Goal: Information Seeking & Learning: Learn about a topic

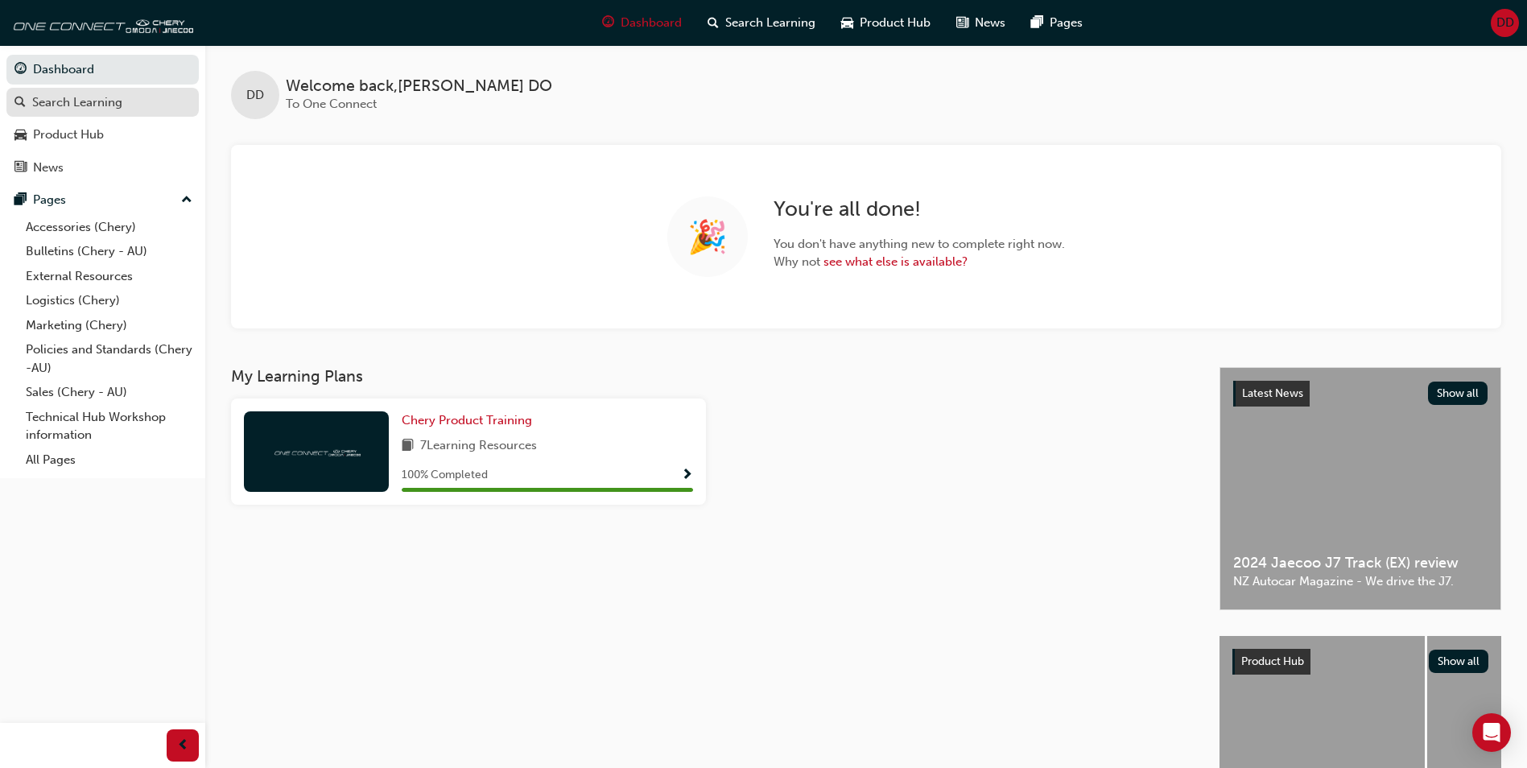
click at [63, 111] on div "Search Learning" at bounding box center [102, 103] width 176 height 20
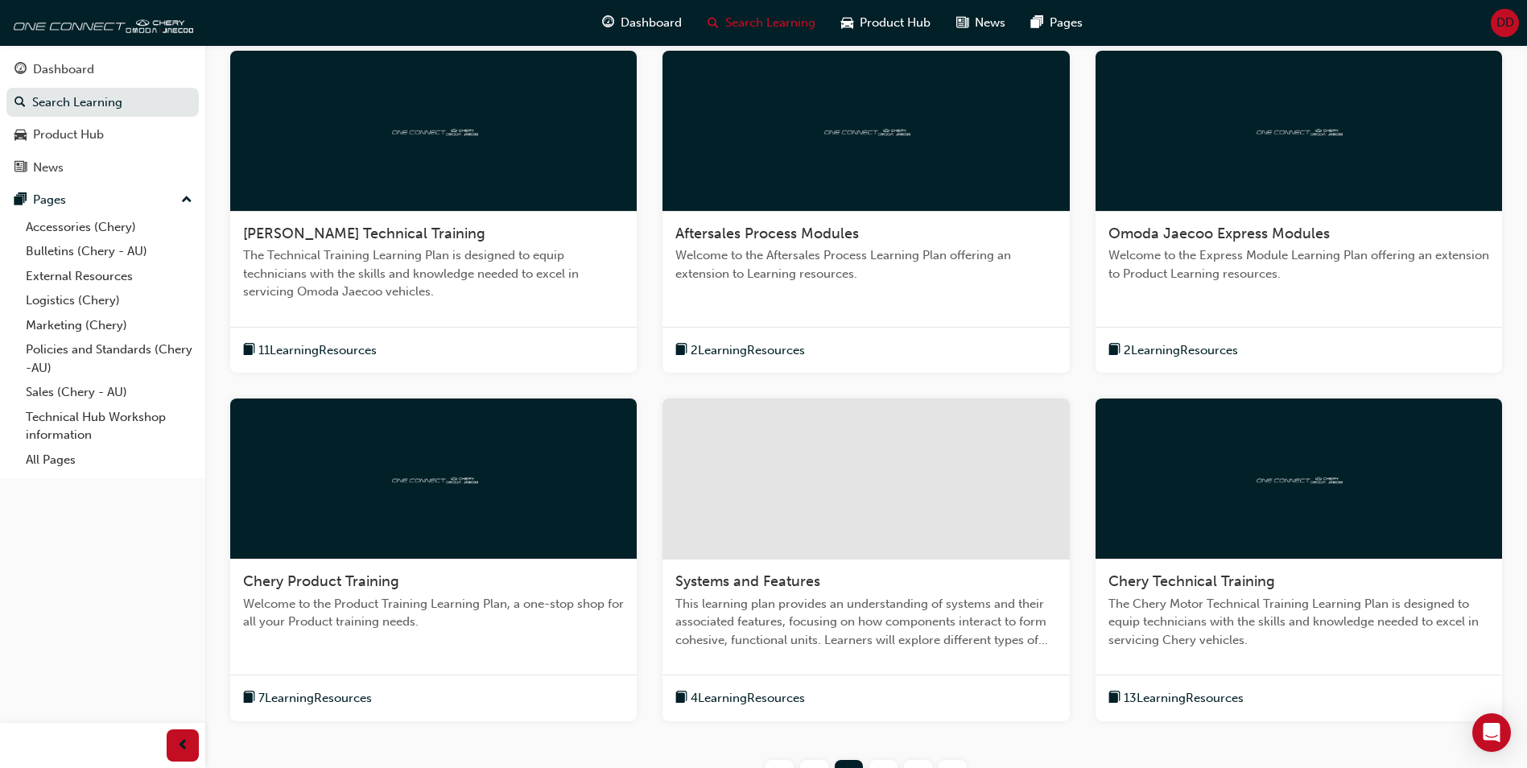
scroll to position [473, 0]
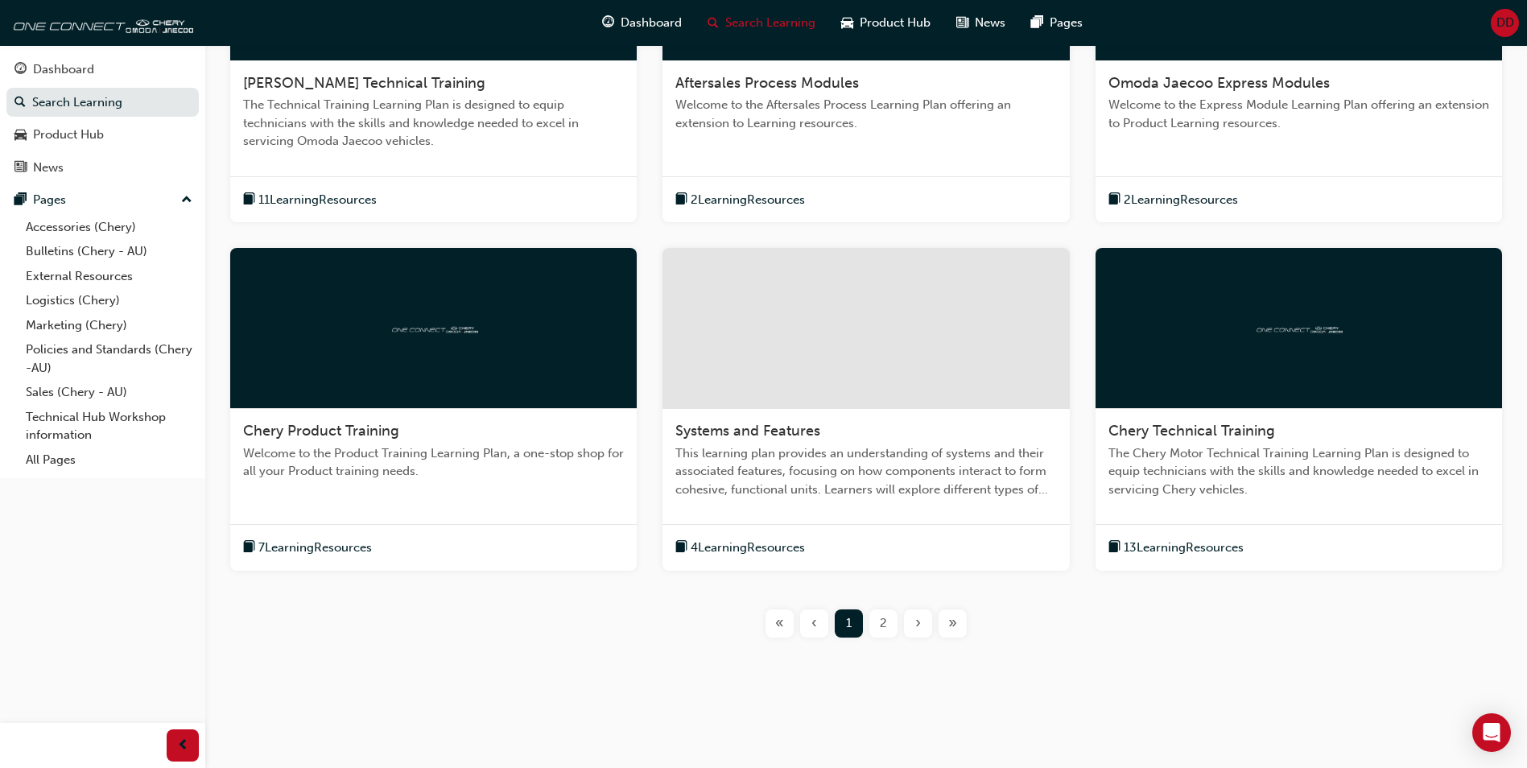
click at [890, 618] on div "2" at bounding box center [883, 623] width 28 height 28
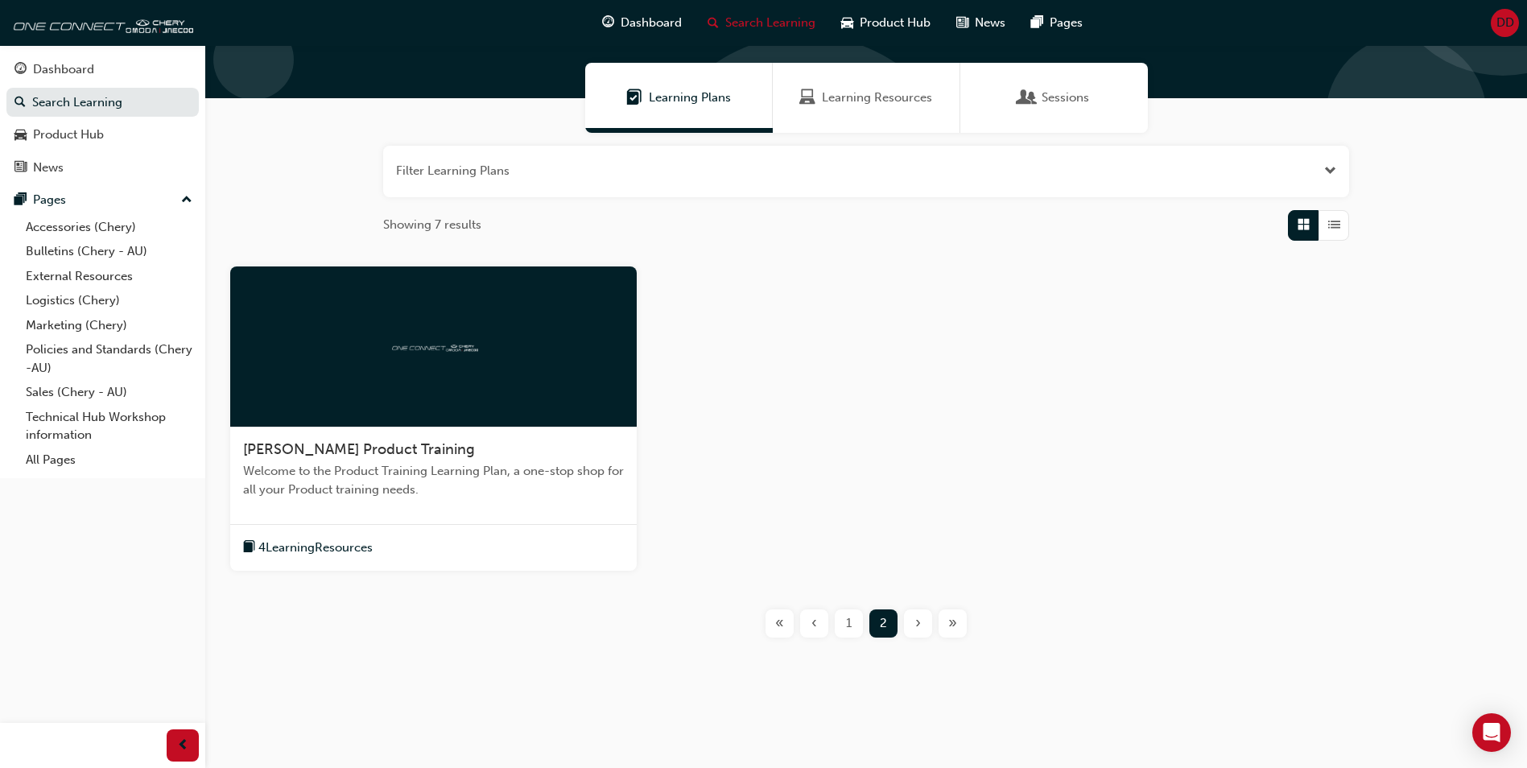
scroll to position [106, 0]
click at [846, 616] on span "1" at bounding box center [849, 623] width 6 height 19
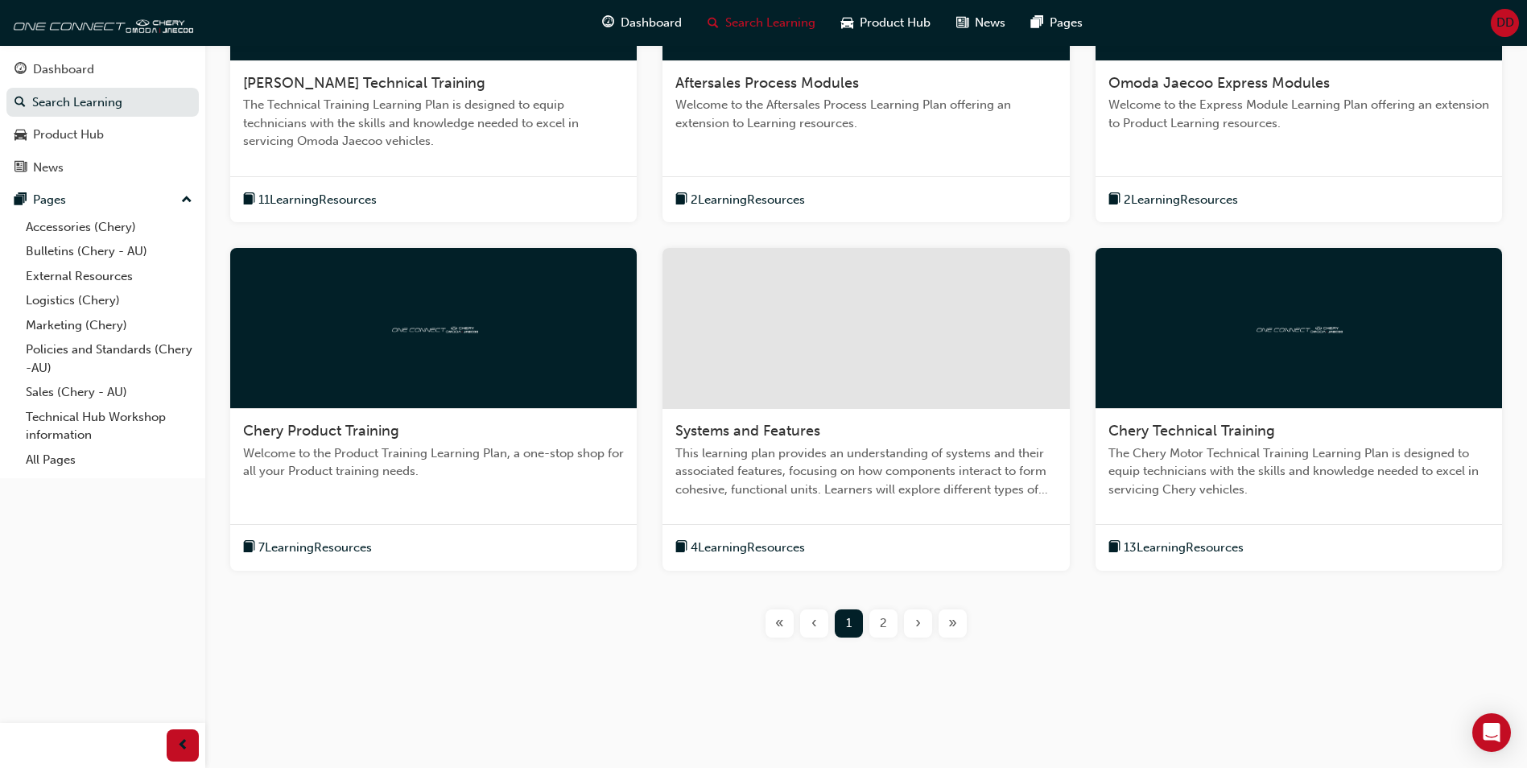
scroll to position [151, 0]
